Goal: Information Seeking & Learning: Check status

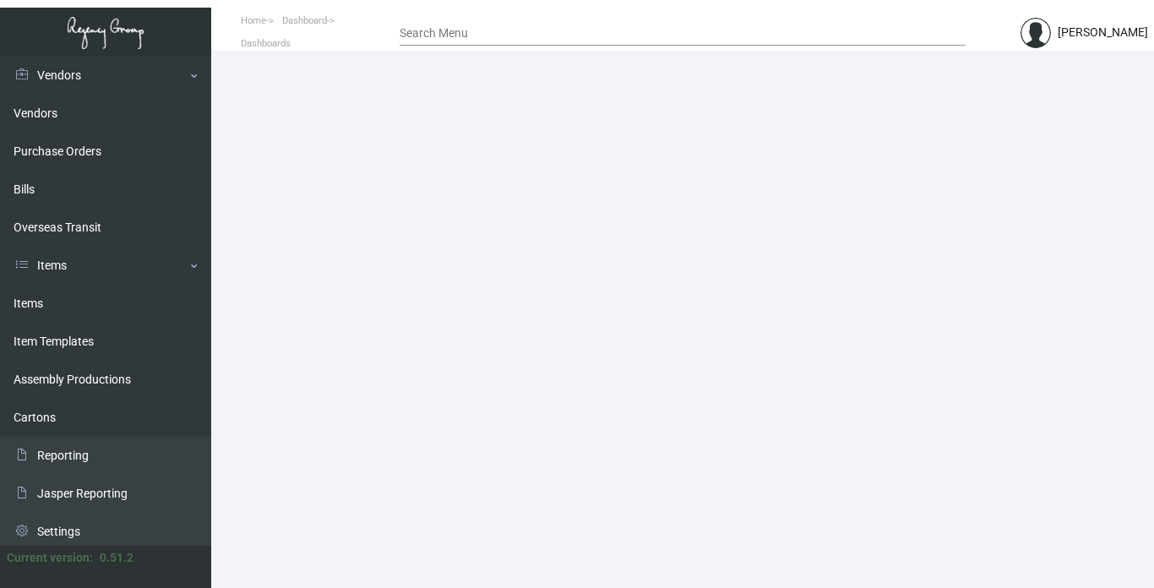
scroll to position [338, 0]
click at [30, 291] on link "Items" at bounding box center [105, 302] width 211 height 38
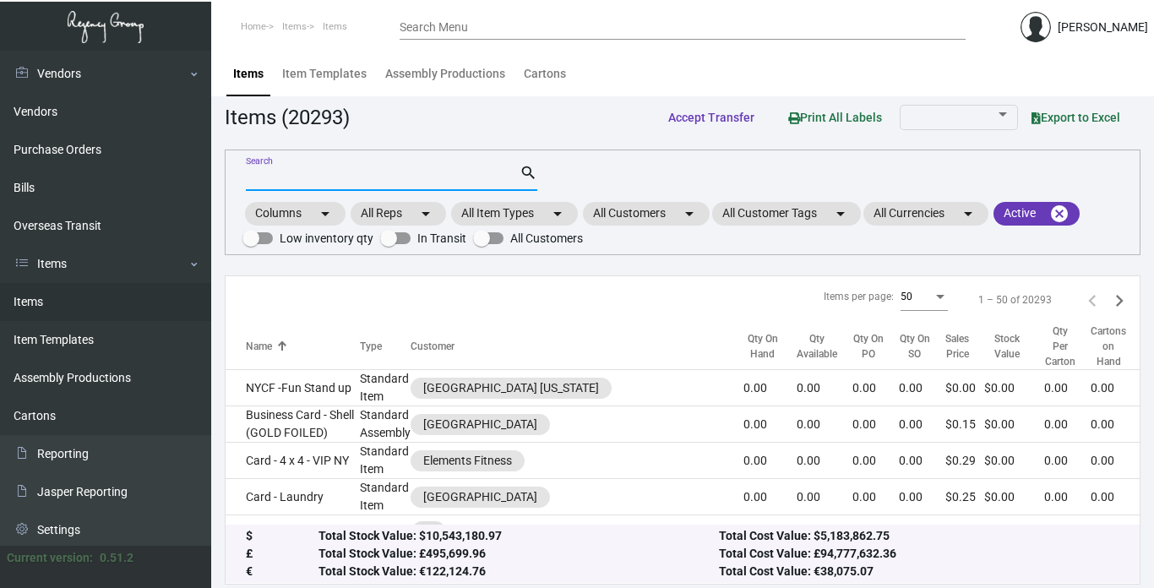
click at [348, 179] on input "Search" at bounding box center [383, 178] width 274 height 14
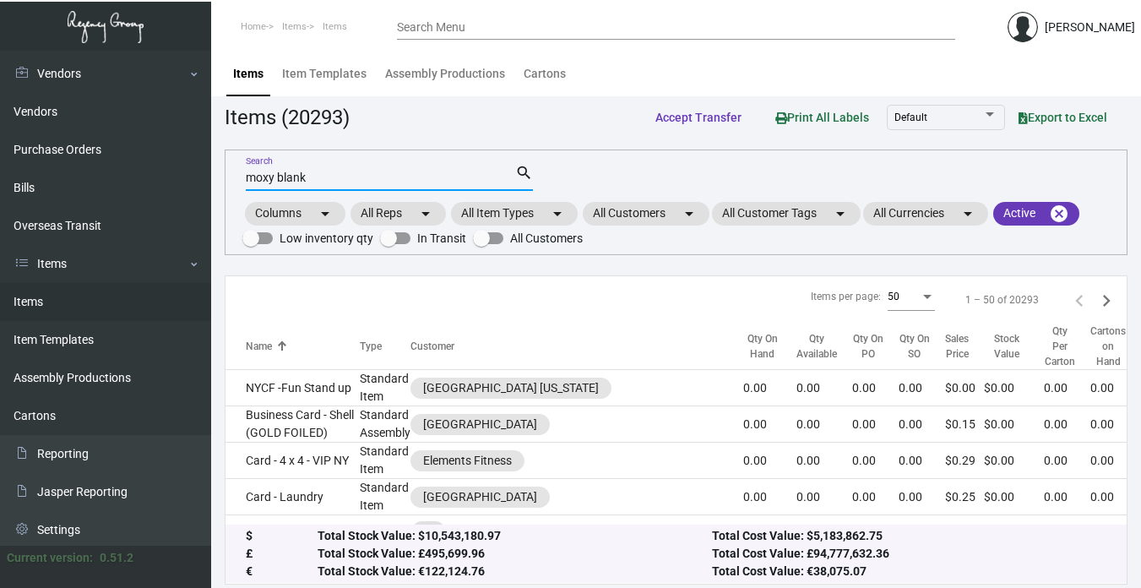
type input "moxy blank"
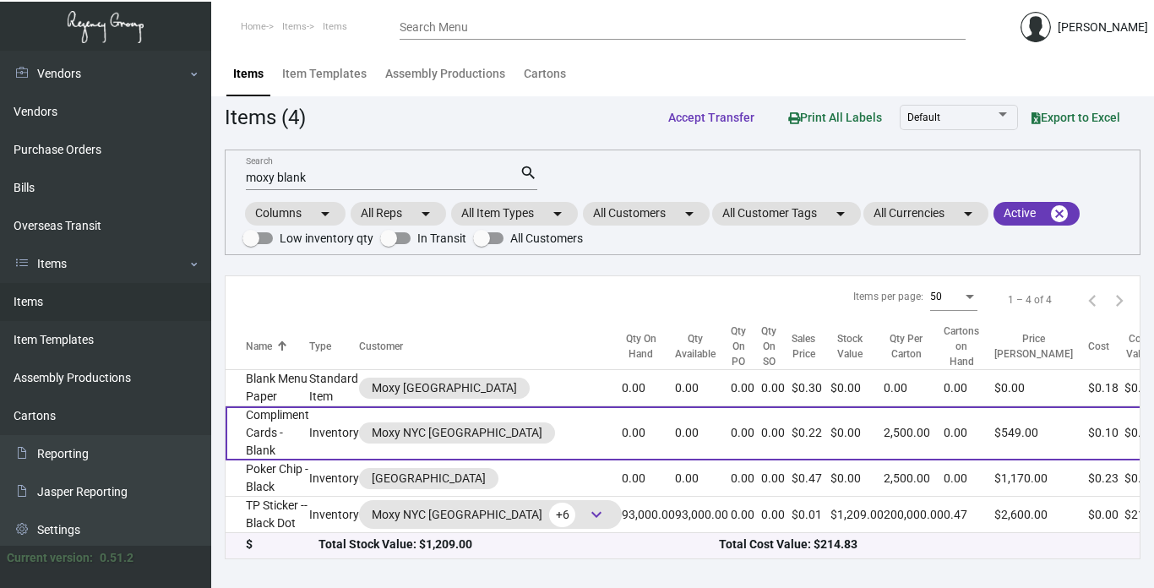
click at [257, 428] on td "Compliment Cards - Blank" at bounding box center [267, 433] width 84 height 54
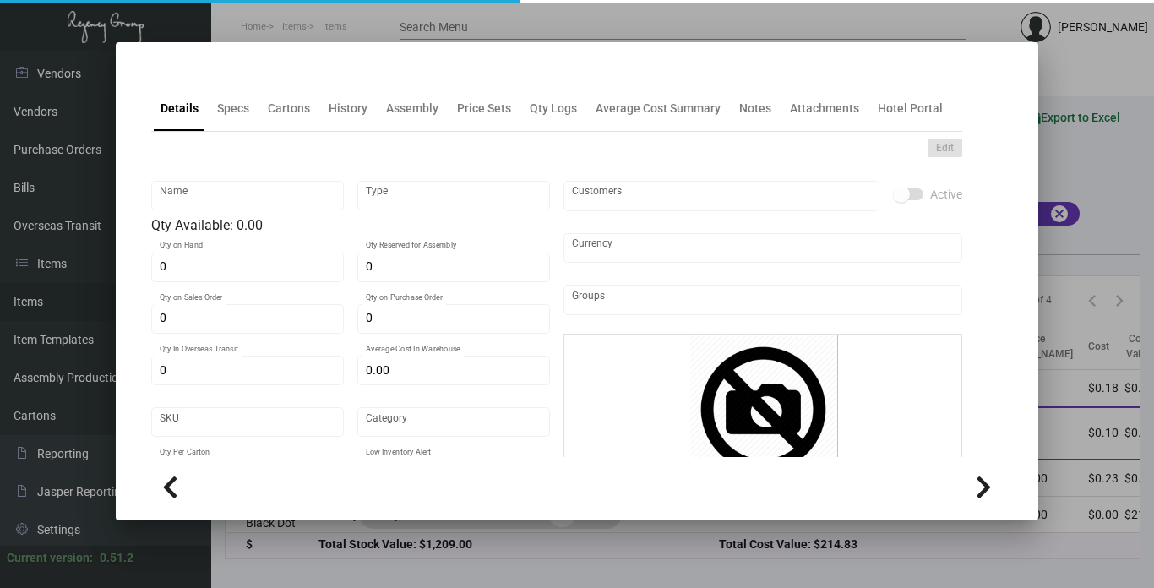
type input "Compliment Cards - Blank"
type input "Inventory"
type input "$ 0.00"
type input "2313"
type input "Standard"
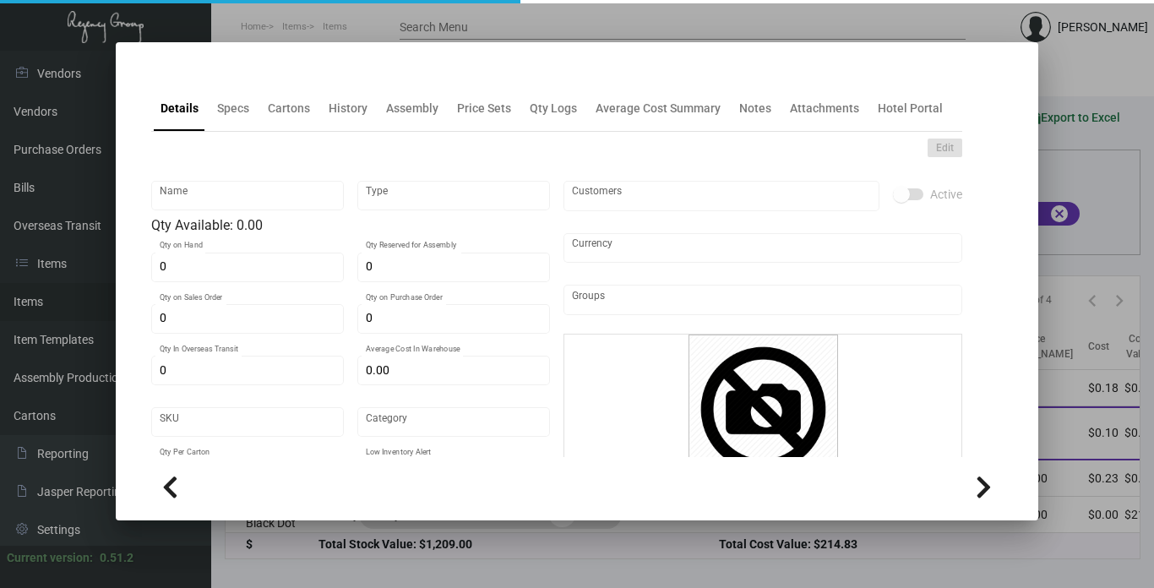
type input "2,500"
type input "500"
type input "$ 0.10"
type input "$ 0.2196"
type textarea "Compliment Cards - Blank: Size 8.27x3.9 100# white cover stock Printing 2/0 (PM…"
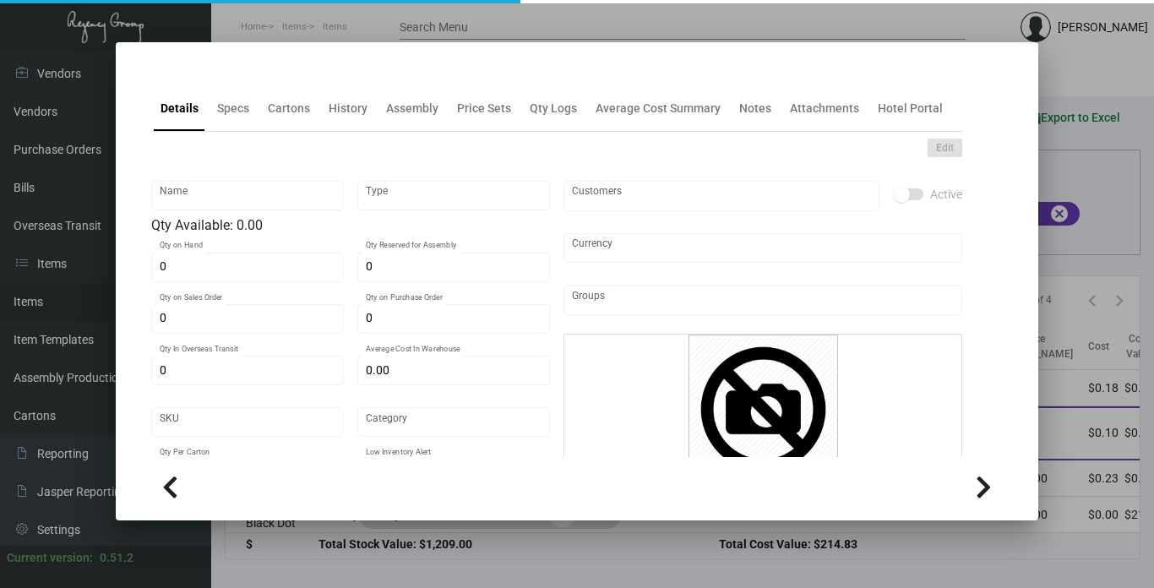
type textarea "Compliment Cards - Blank: Size 8.27x3.9 100# white cover stock Printing 2/0 (PM…"
checkbox input "true"
type input "United States Dollar $"
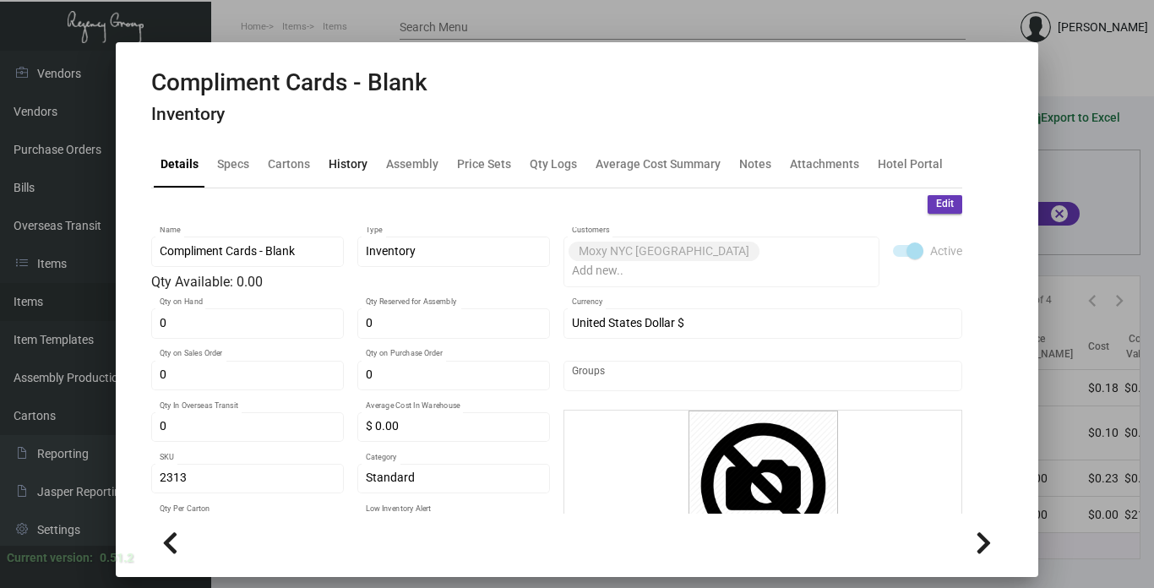
click at [346, 160] on div "History" at bounding box center [348, 164] width 39 height 18
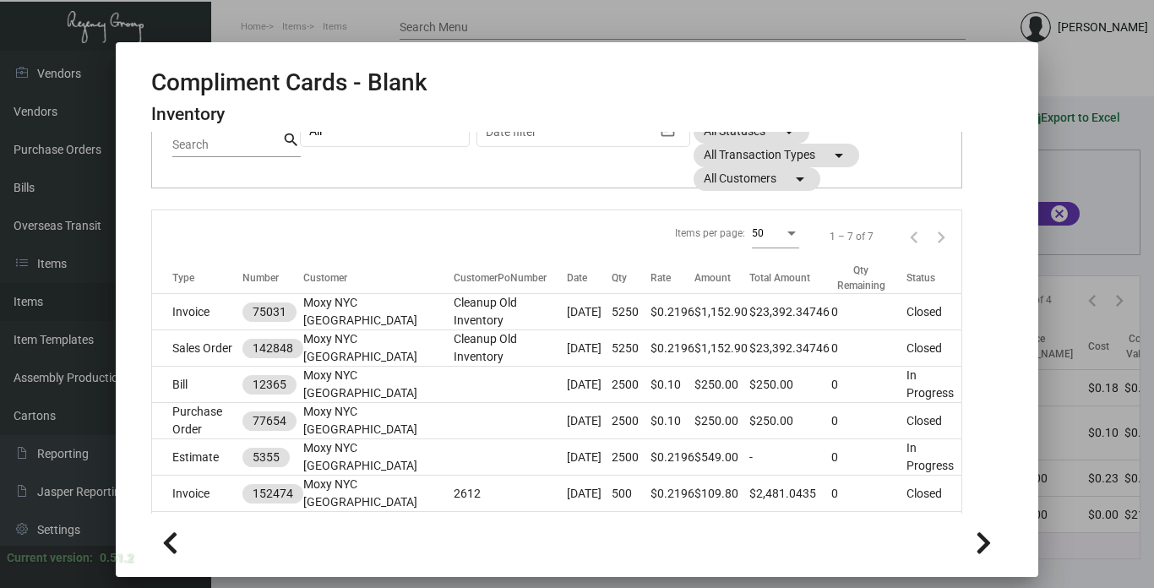
scroll to position [169, 0]
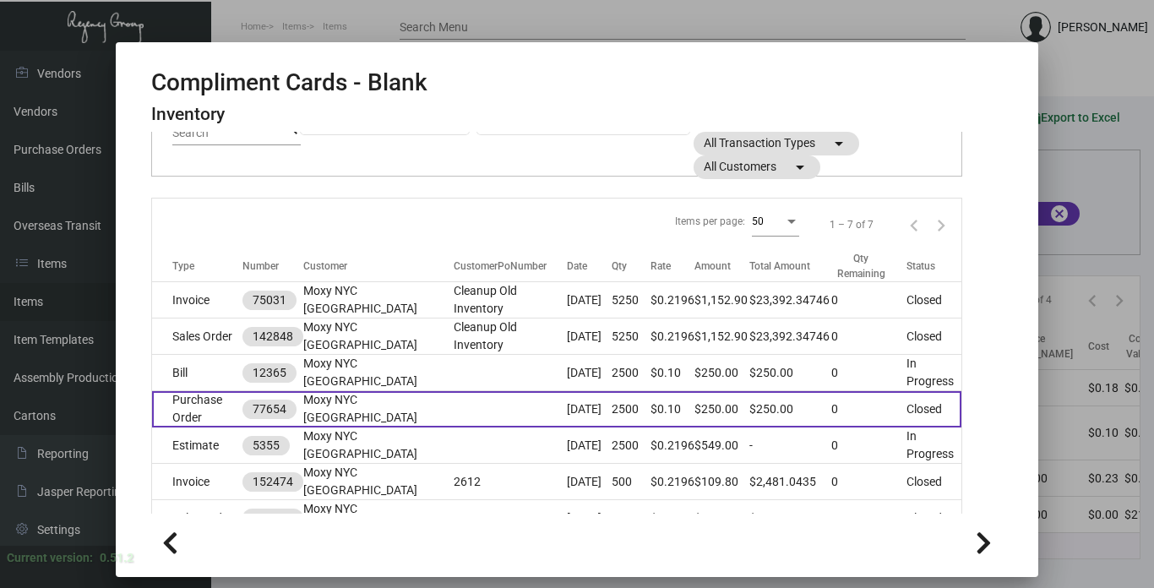
click at [454, 401] on td at bounding box center [510, 409] width 113 height 36
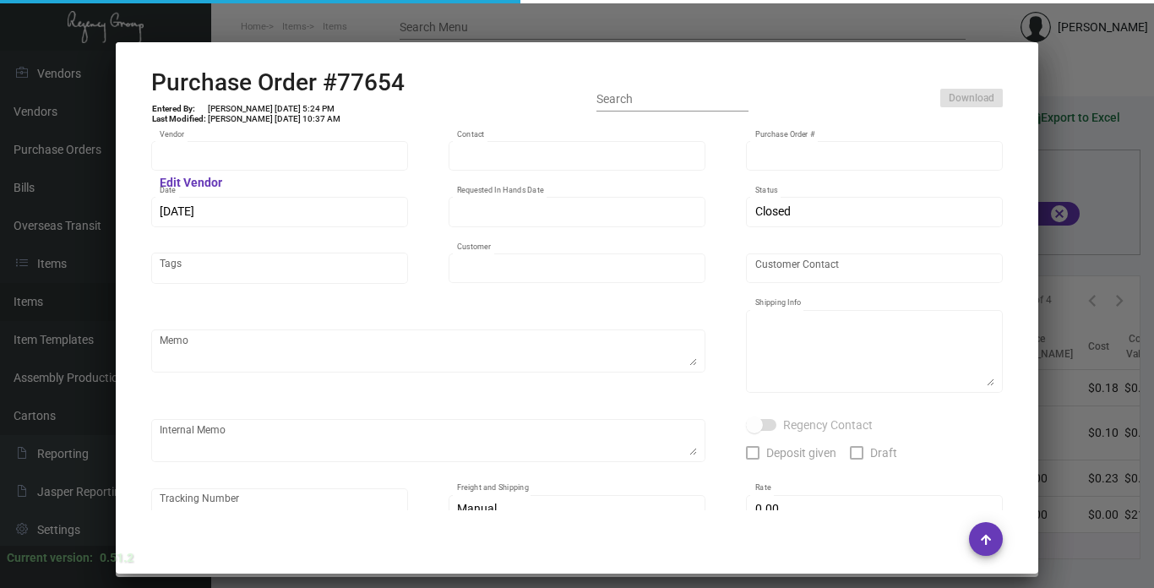
type input "TK Printing Group Inc"
type input "TK Printing Group Inc. - Place Order"
type input "77654"
type input "1/7/2020"
type input "1/14/2020"
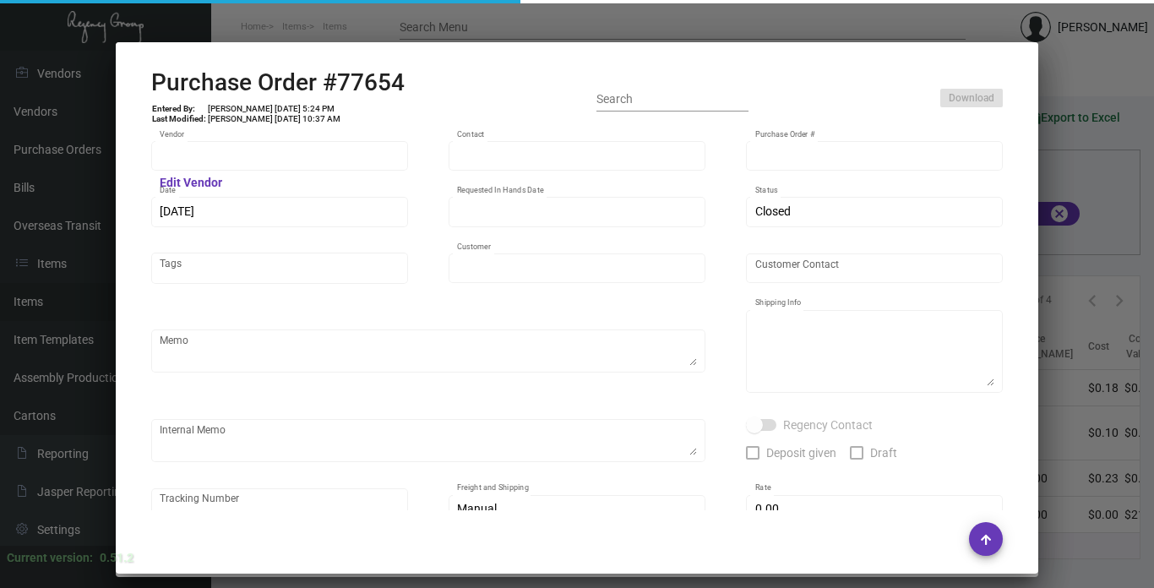
type input "Moxy NYC [GEOGRAPHIC_DATA]"
type textarea "Regency Group NJ 22 Belgrove Dr. Kearny, NJ 07032 Attn: Isaac Cohen"
type input "$ 0.00"
type input "United States Dollar $"
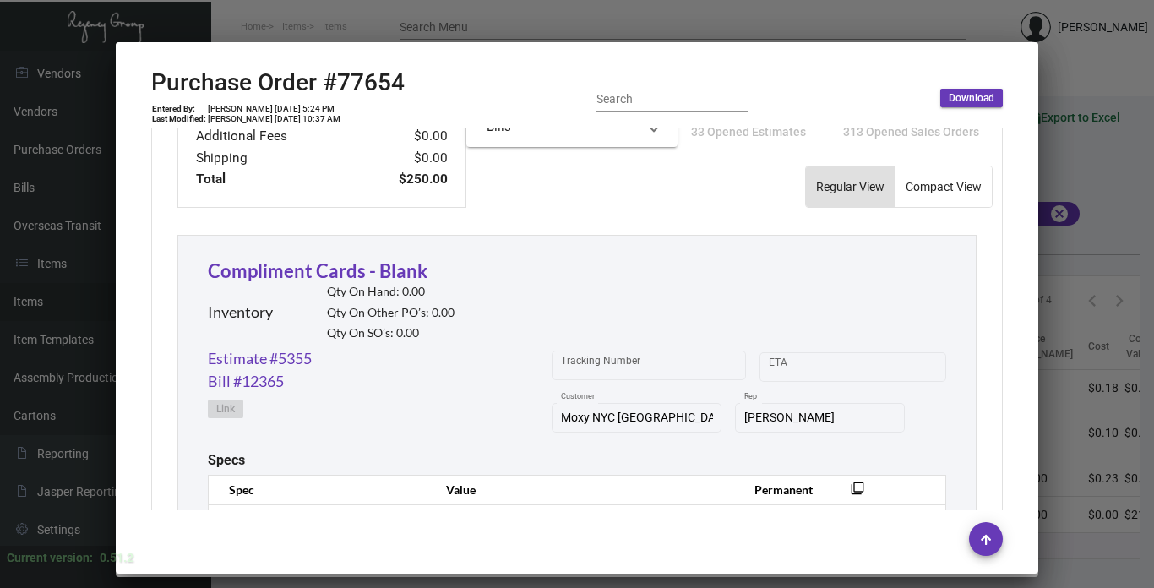
scroll to position [818, 0]
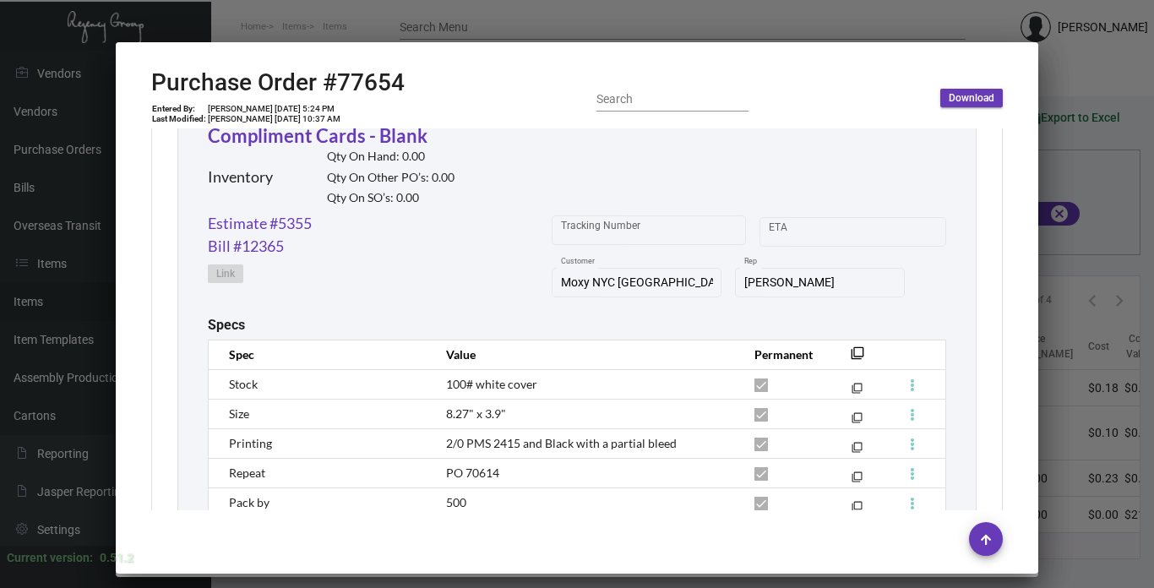
click at [1057, 313] on div at bounding box center [577, 294] width 1154 height 588
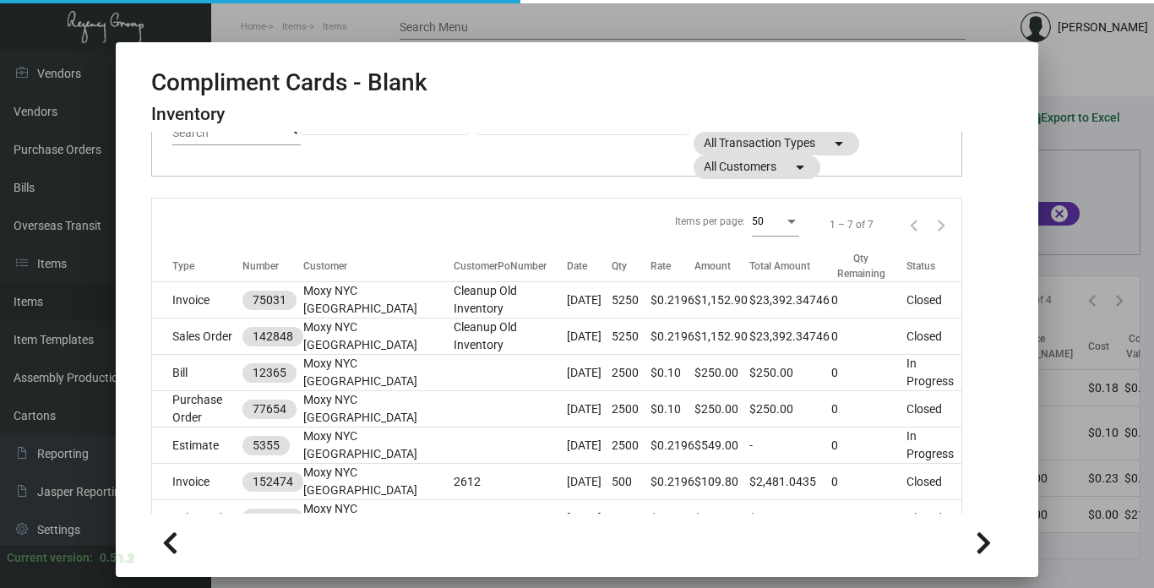
click at [1055, 311] on div at bounding box center [577, 294] width 1154 height 588
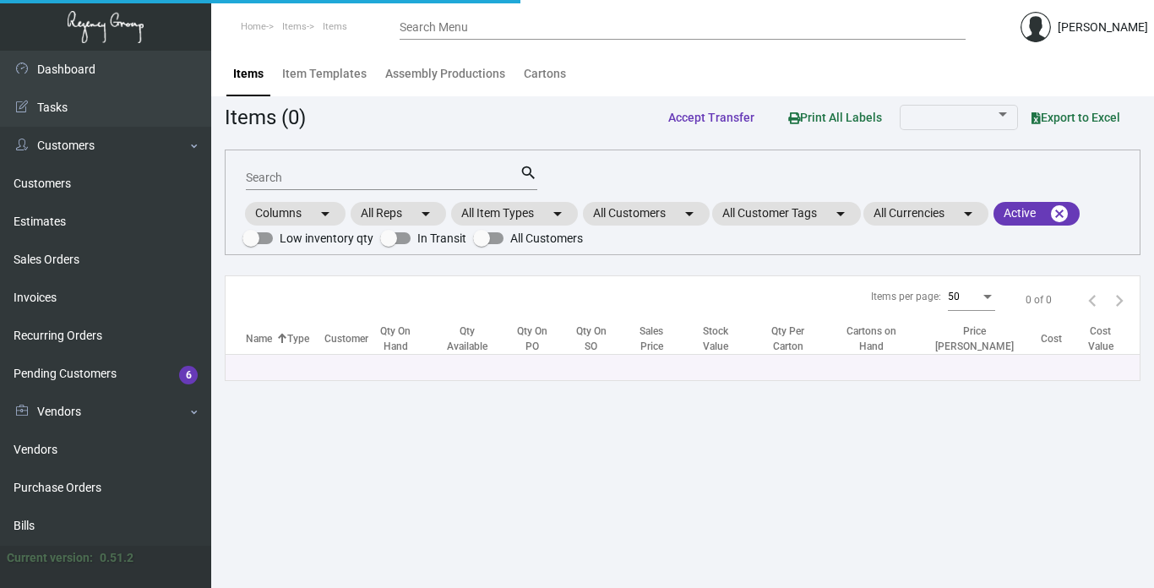
scroll to position [341, 0]
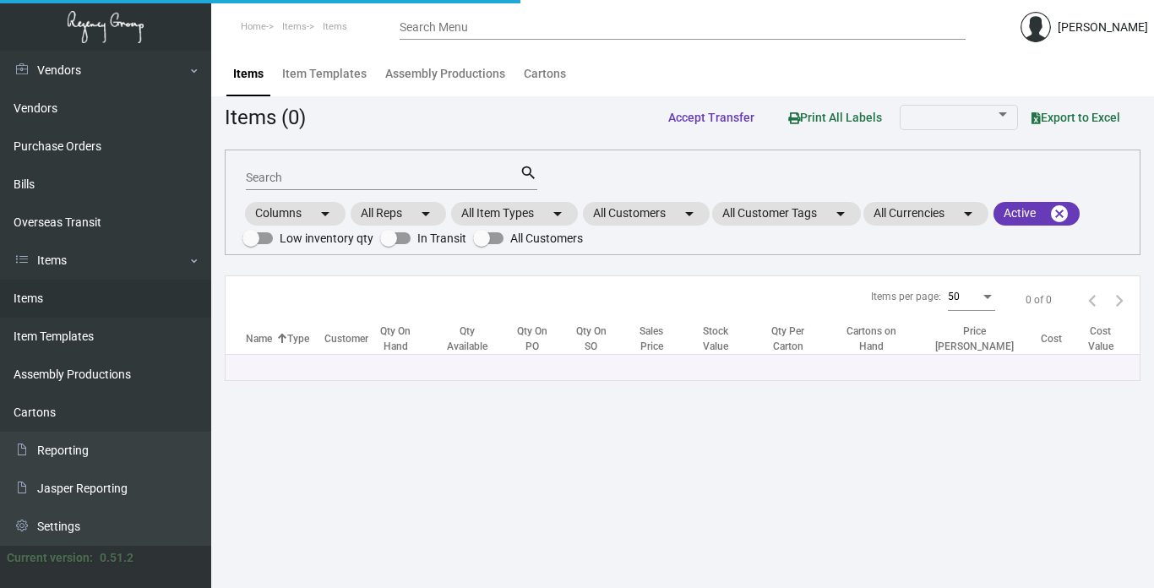
click at [388, 182] on input "Search" at bounding box center [383, 178] width 274 height 14
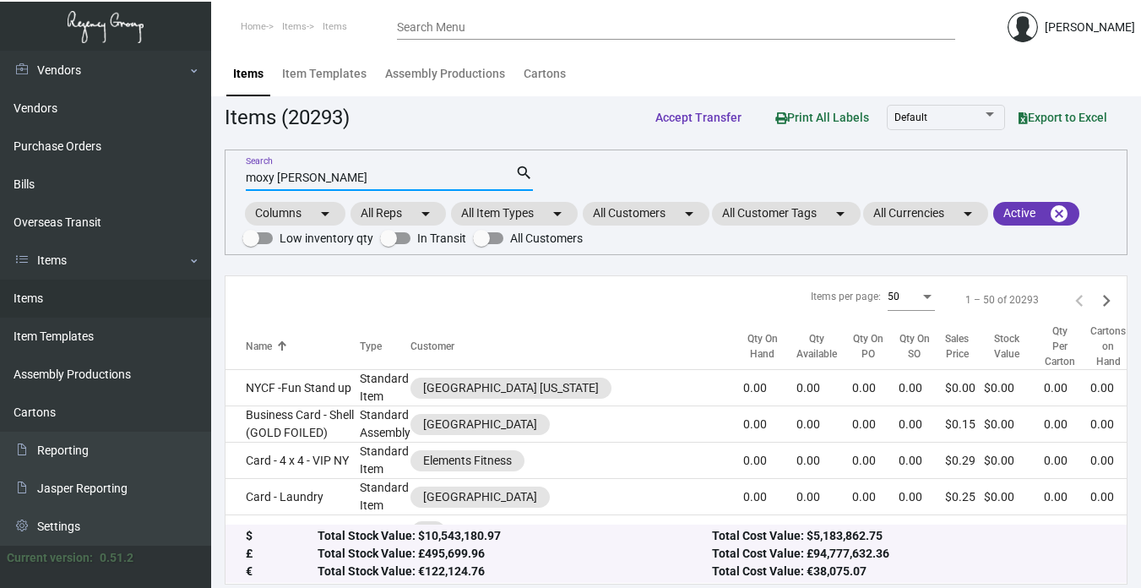
type input "moxy [PERSON_NAME]"
